Goal: Information Seeking & Learning: Learn about a topic

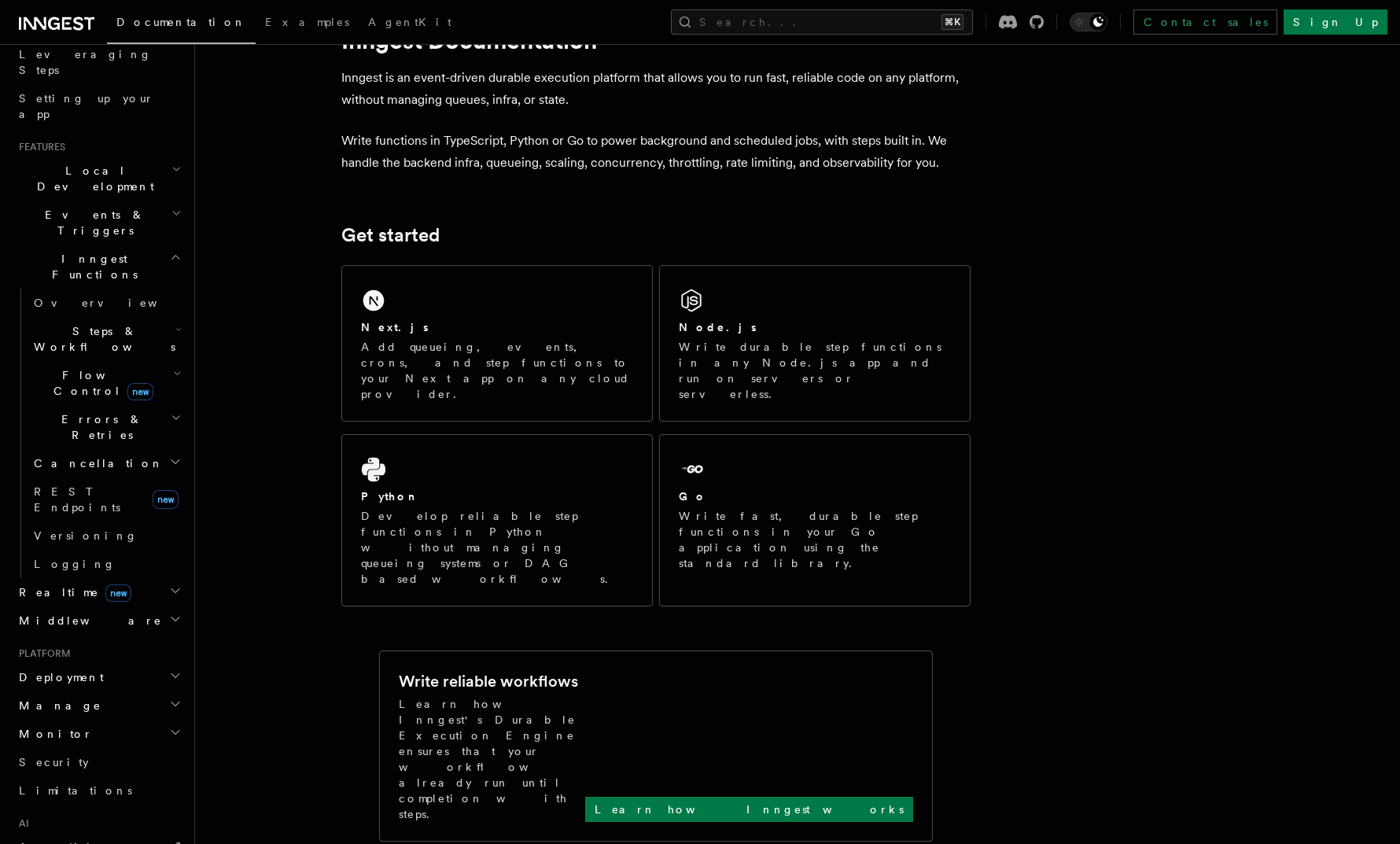
scroll to position [264, 0]
click at [141, 572] on h2 "Realtime new" at bounding box center [98, 586] width 173 height 29
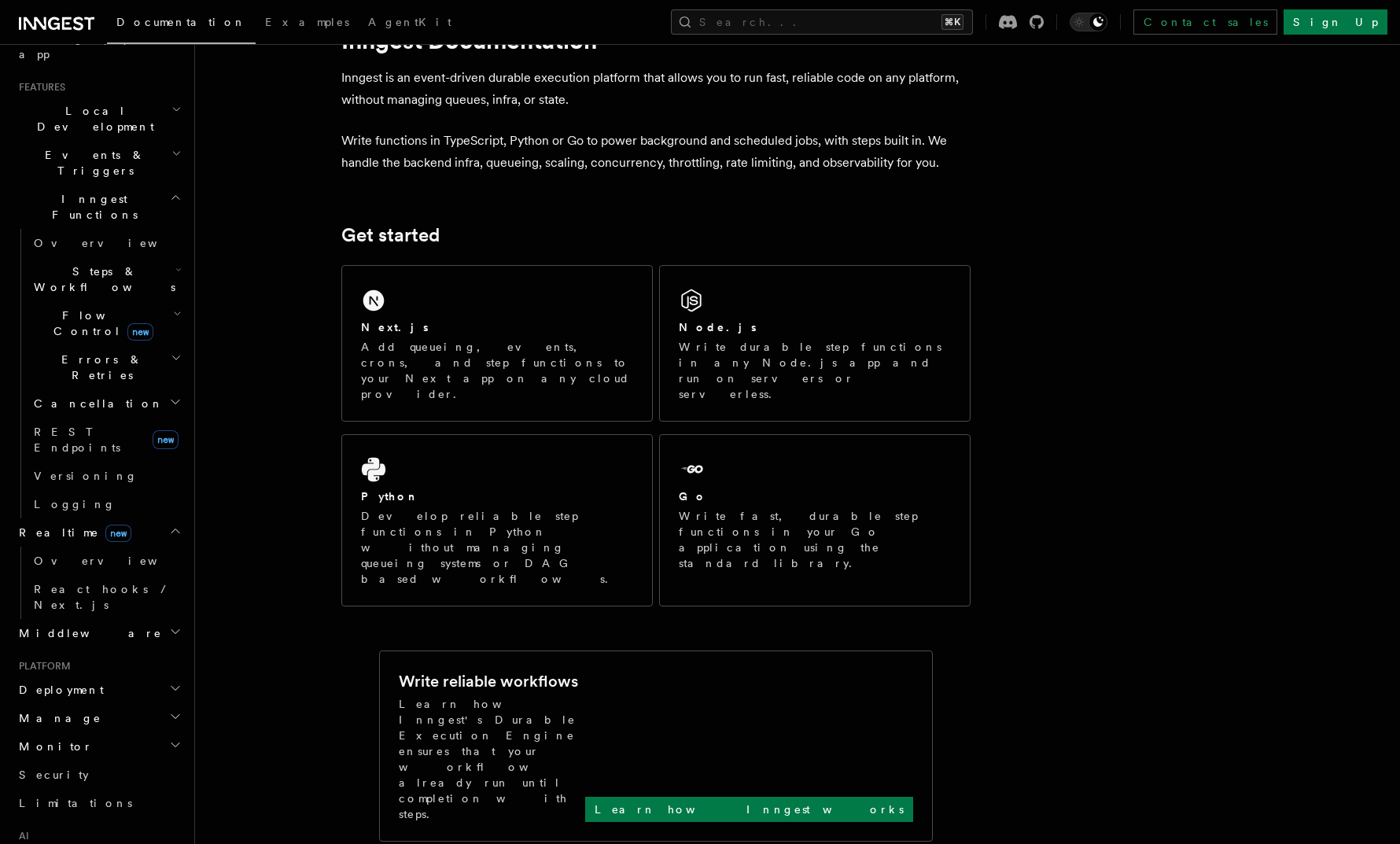
scroll to position [321, 0]
click at [114, 543] on link "Overview" at bounding box center [106, 557] width 157 height 29
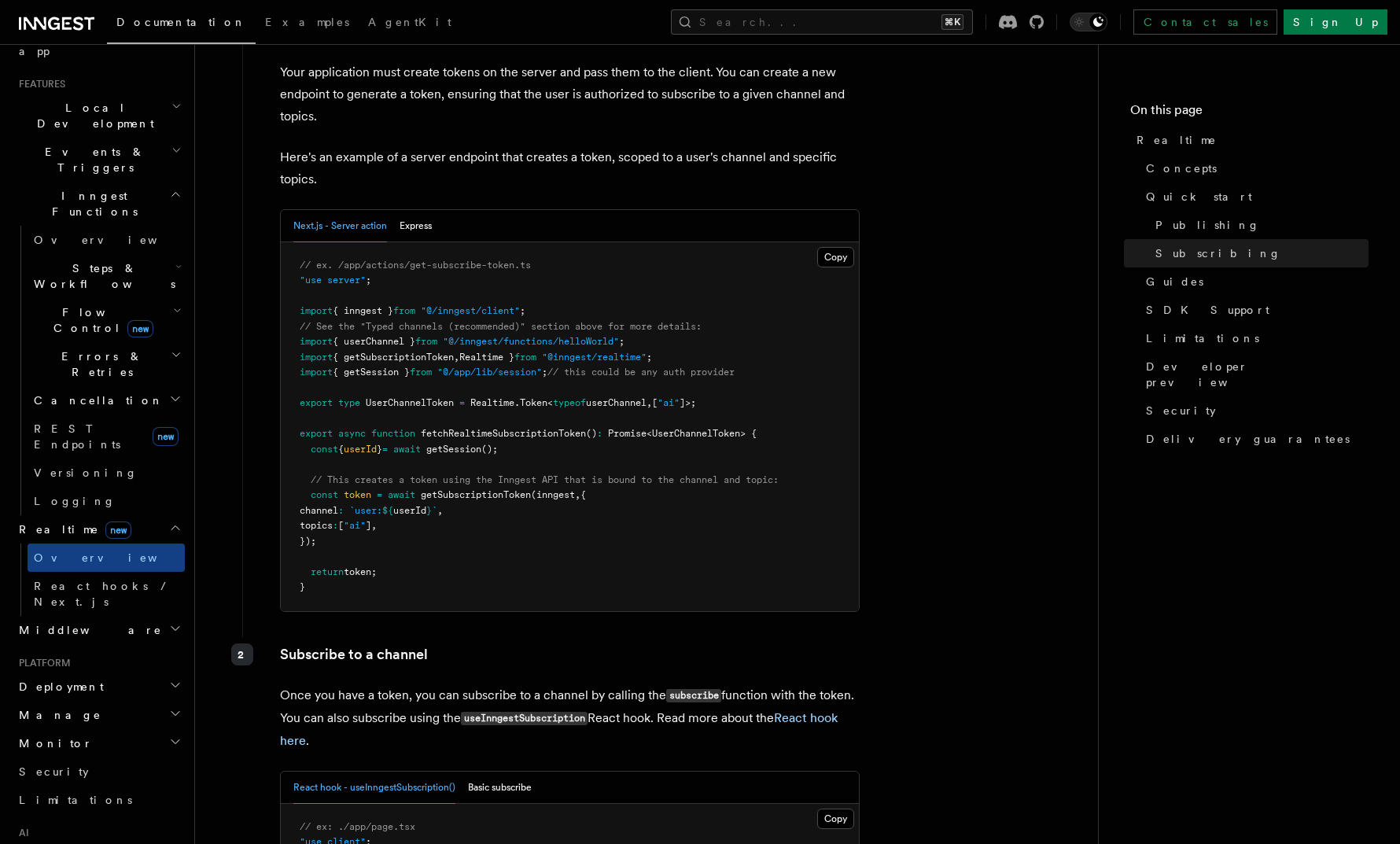
scroll to position [2279, 0]
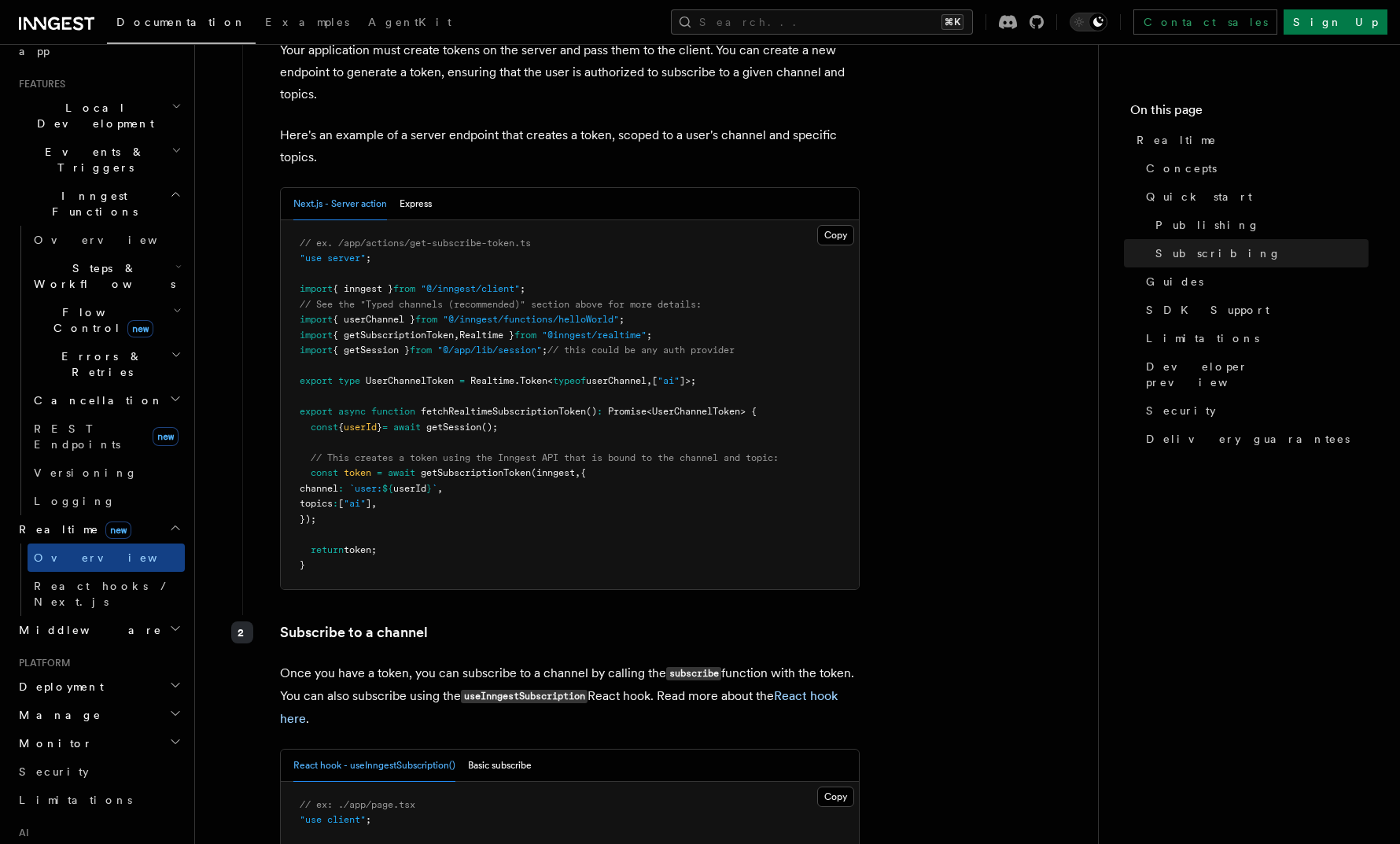
click at [494, 400] on pre "// ex. /app/actions/get-subscribe-token.ts "use server" ; import { inngest } fr…" at bounding box center [569, 404] width 578 height 369
click at [485, 402] on pre "// ex. /app/actions/get-subscribe-token.ts "use server" ; import { inngest } fr…" at bounding box center [569, 404] width 578 height 369
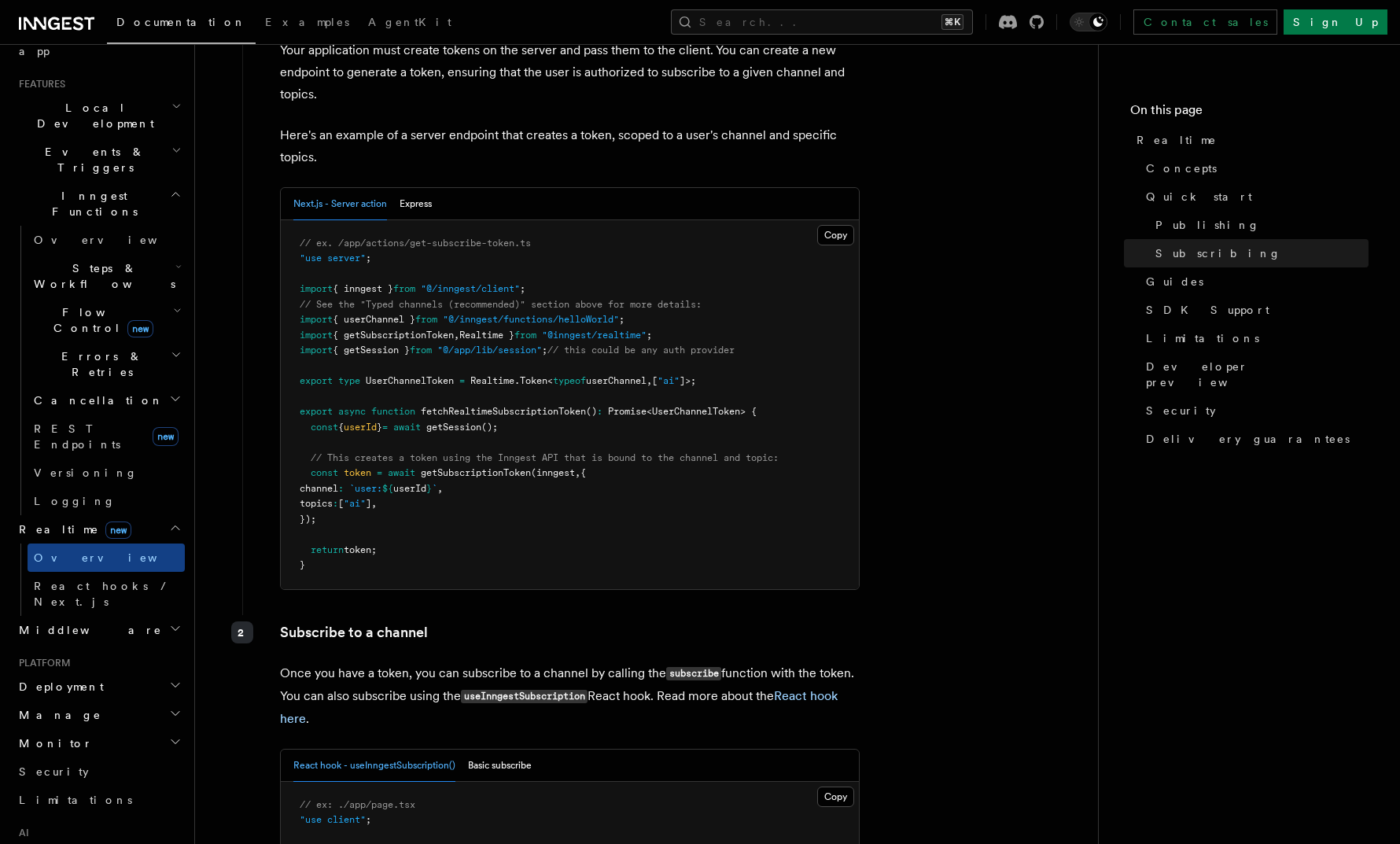
click at [481, 406] on span "fetchRealtimeSubscriptionToken" at bounding box center [503, 411] width 165 height 11
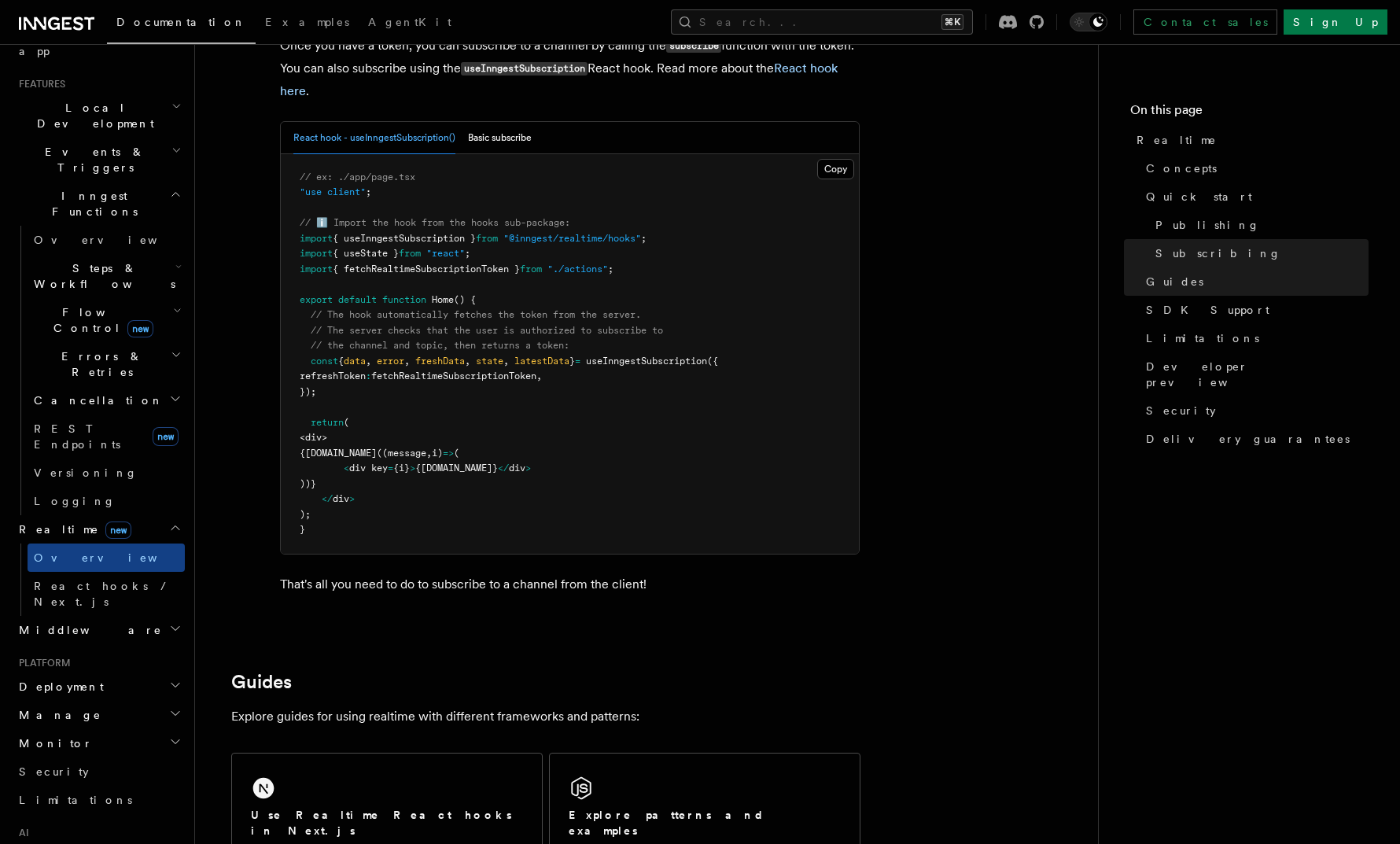
scroll to position [2885, 0]
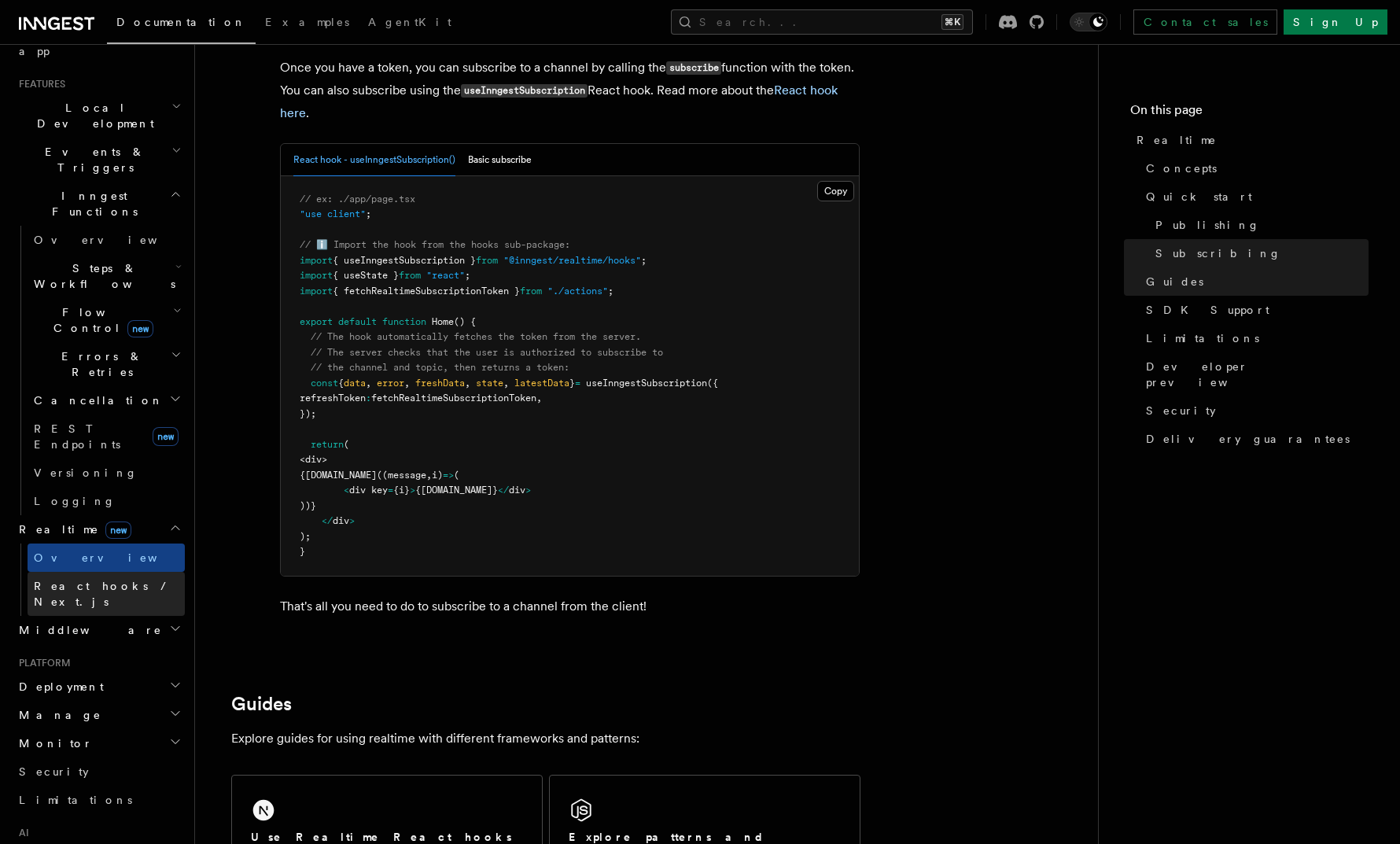
click at [116, 572] on link "React hooks / Next.js" at bounding box center [106, 594] width 157 height 44
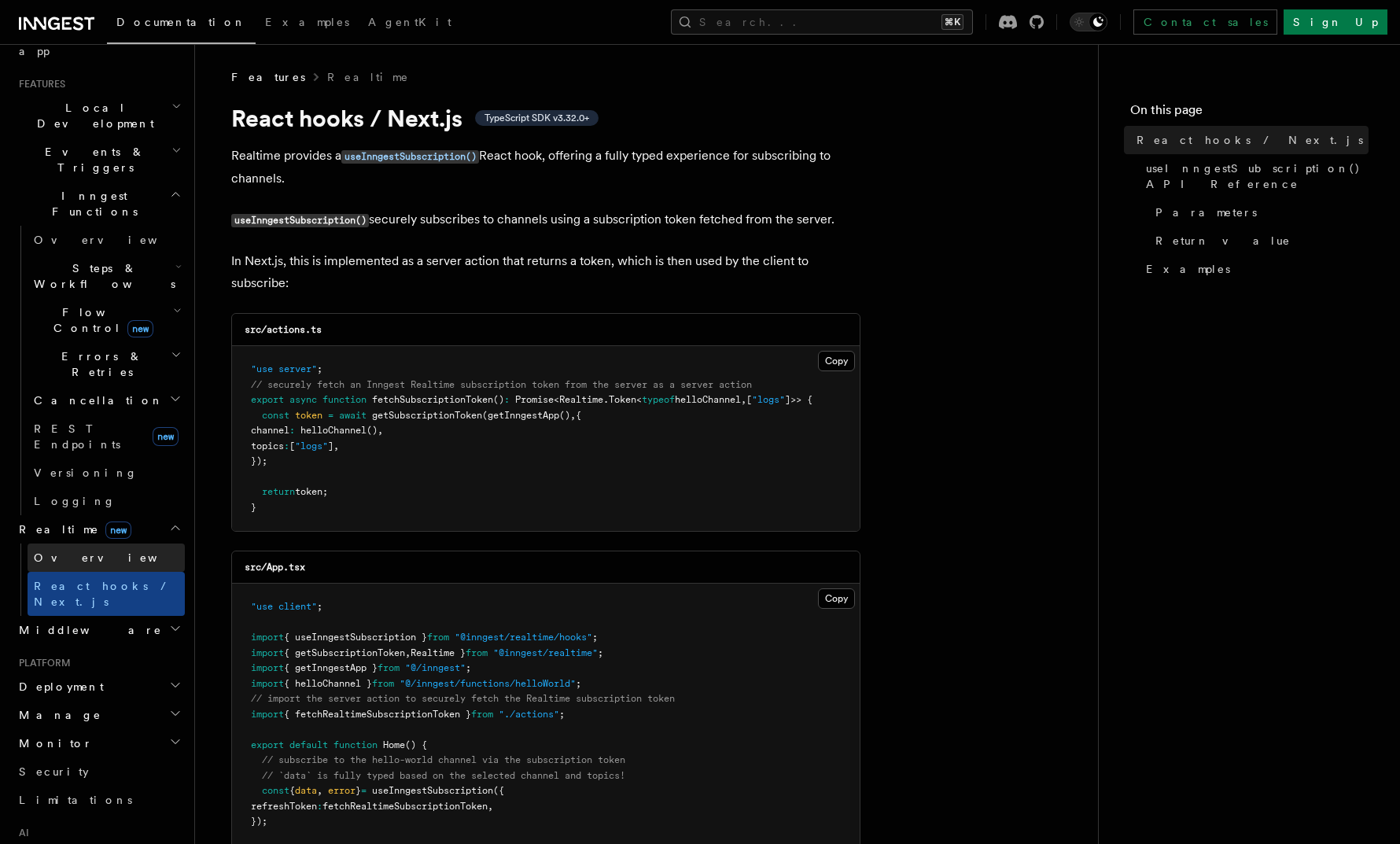
click at [102, 543] on link "Overview" at bounding box center [106, 557] width 157 height 29
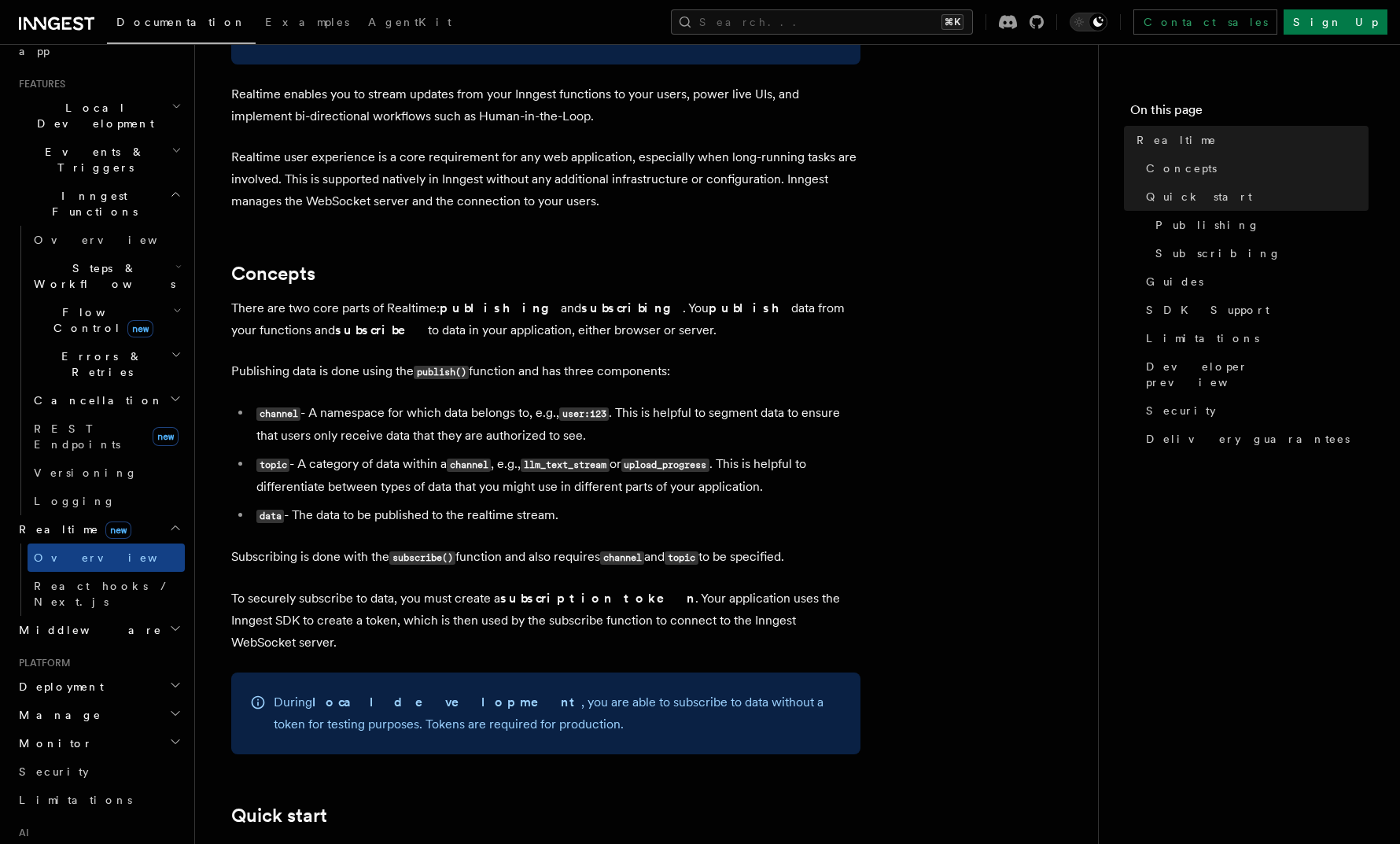
scroll to position [174, 0]
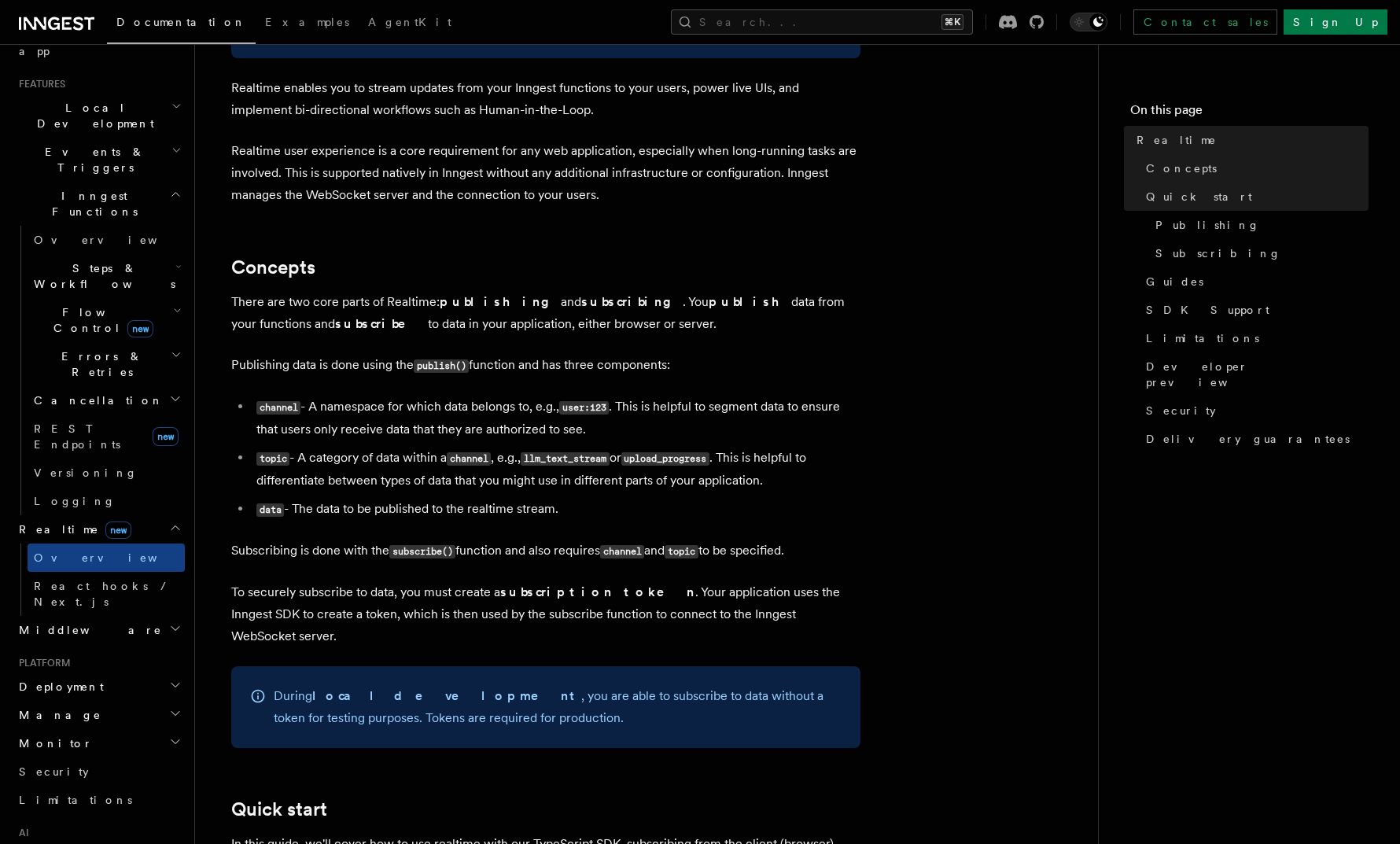
click at [453, 323] on p "There are two core parts of Realtime: publishing and subscribing . You publish …" at bounding box center [545, 313] width 629 height 44
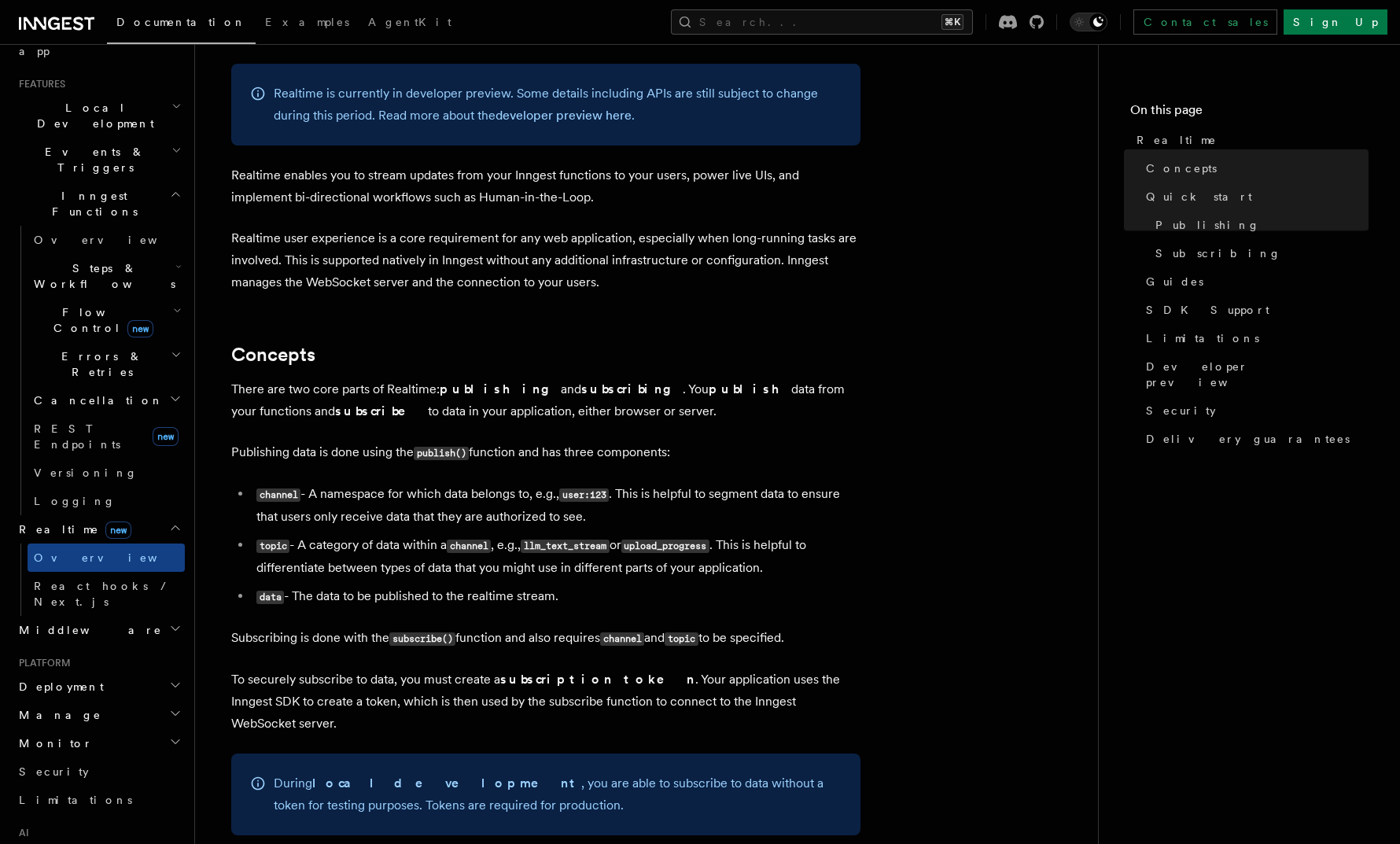
scroll to position [0, 0]
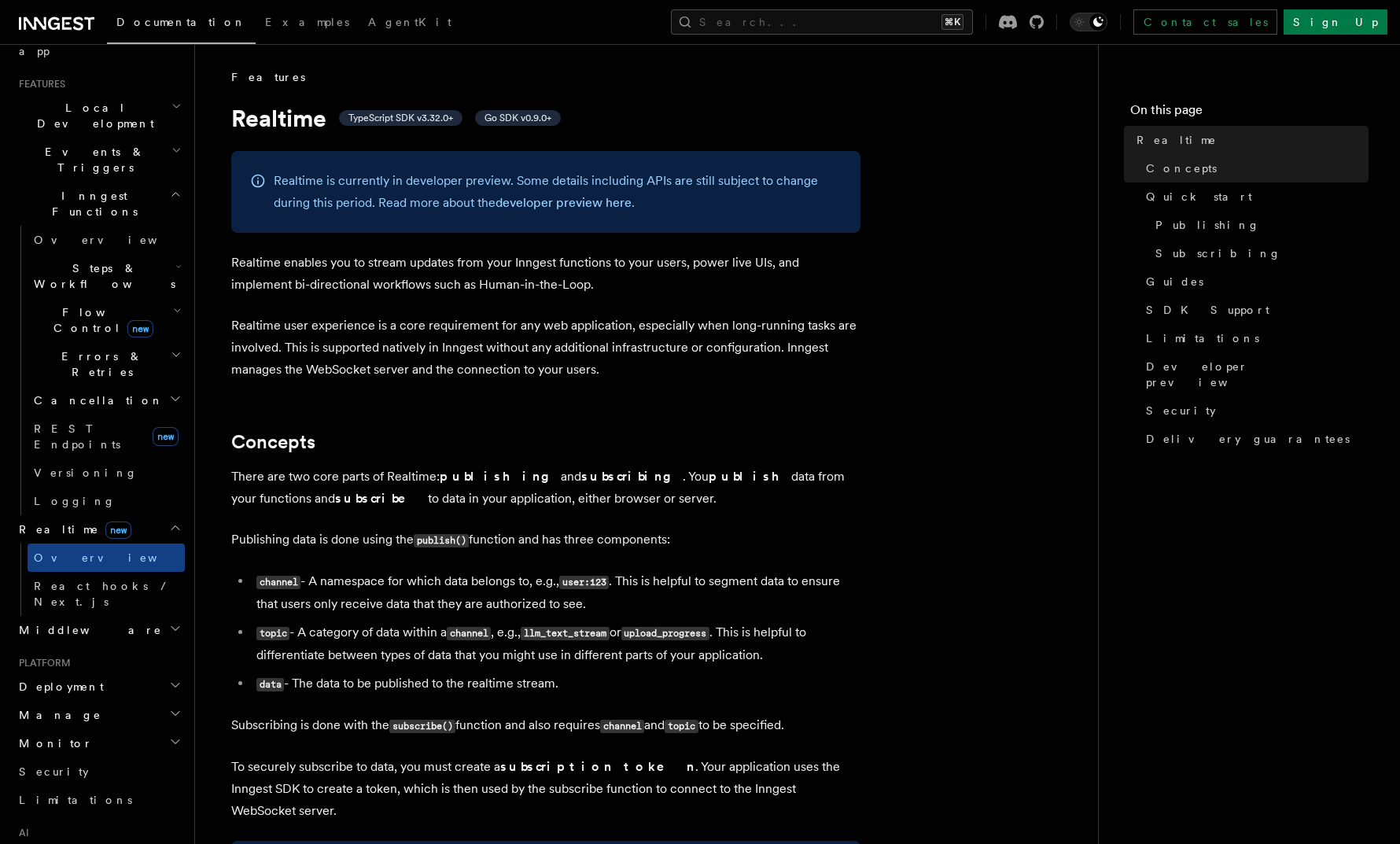
click at [57, 137] on h2 "Events & Triggers" at bounding box center [98, 159] width 173 height 44
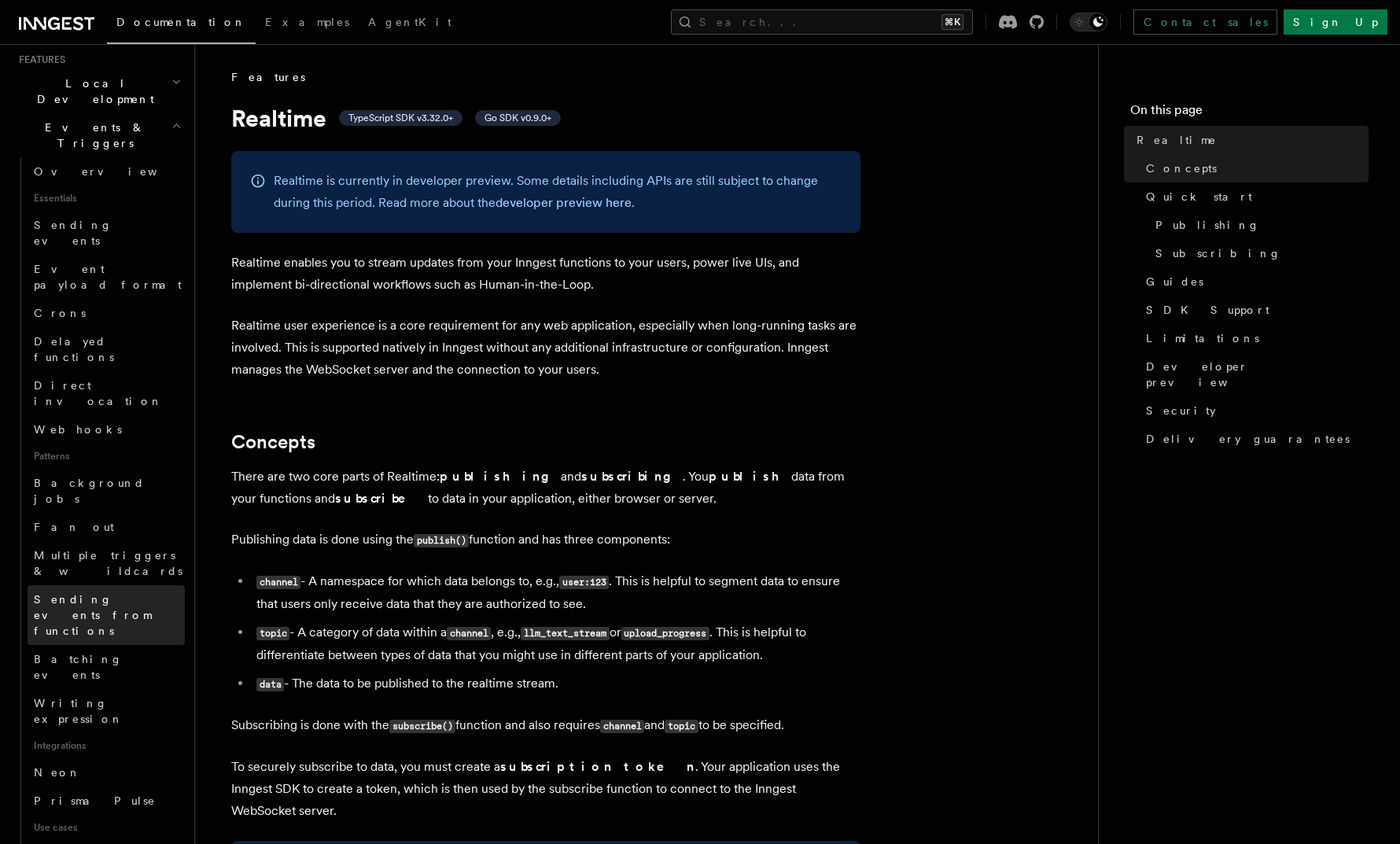
scroll to position [354, 0]
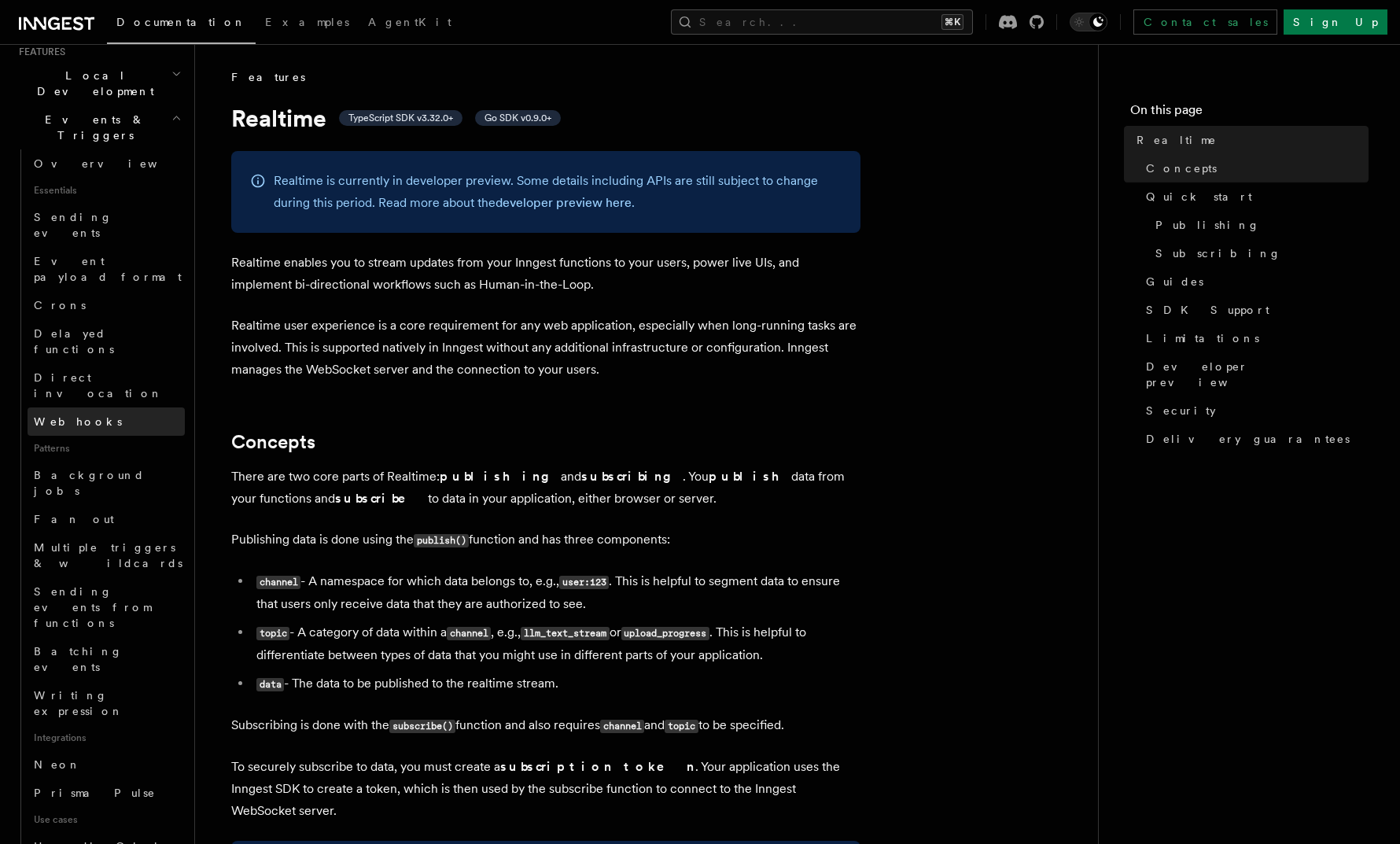
click at [92, 407] on link "Webhooks" at bounding box center [106, 421] width 157 height 29
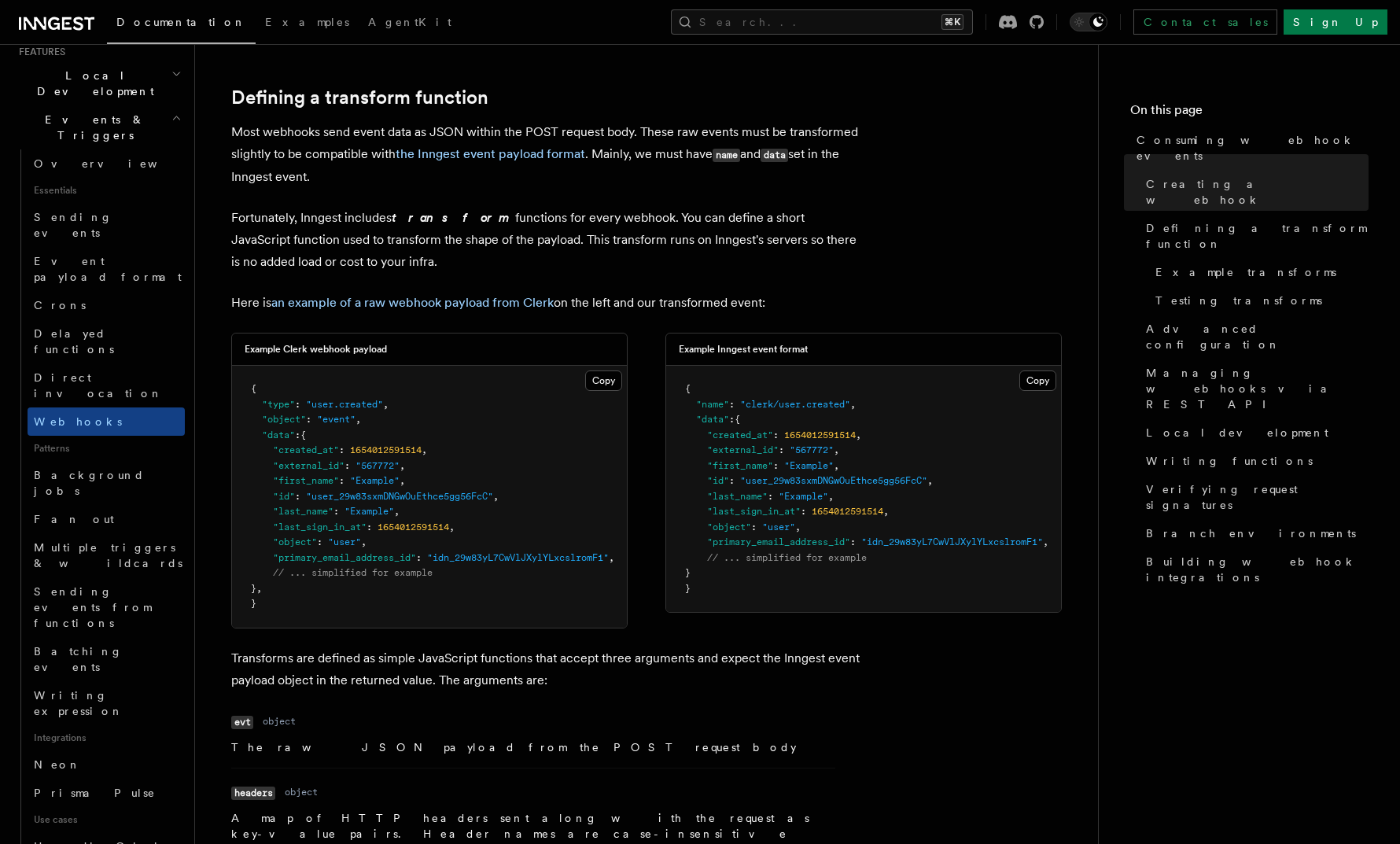
scroll to position [1068, 0]
click at [560, 715] on dl "Name evt Type object Description The raw JSON payload from the POST request body" at bounding box center [533, 731] width 604 height 45
